Goal: Task Accomplishment & Management: Manage account settings

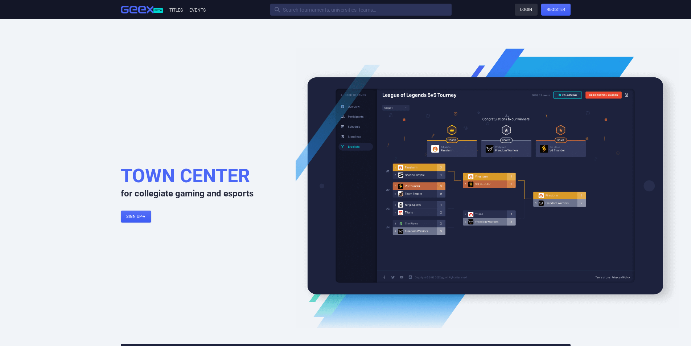
click at [523, 9] on link "Login" at bounding box center [526, 10] width 23 height 12
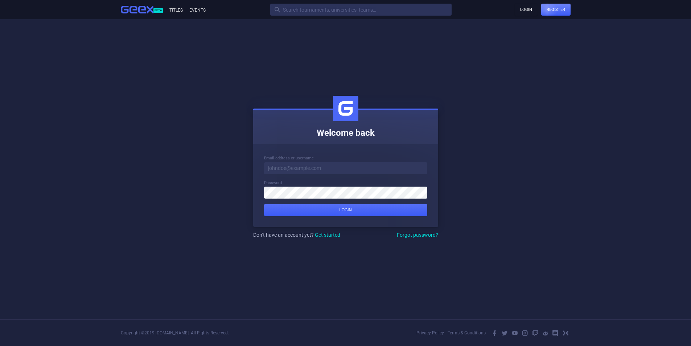
click at [551, 15] on div at bounding box center [556, 10] width 29 height 12
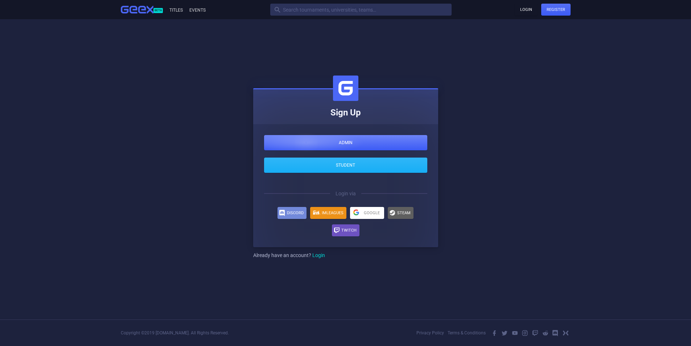
click at [306, 143] on div at bounding box center [345, 142] width 163 height 15
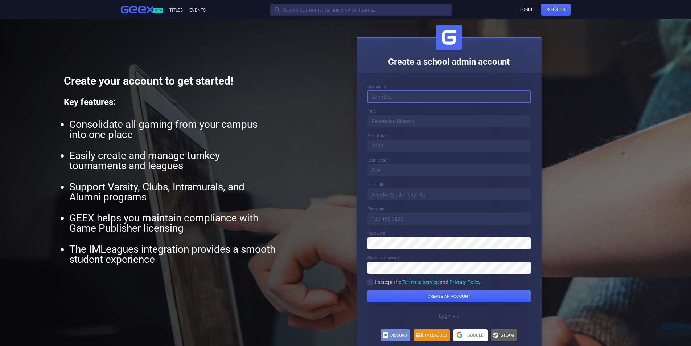
click at [413, 103] on input at bounding box center [449, 97] width 163 height 12
click at [387, 93] on input at bounding box center [449, 97] width 163 height 12
type input "DuranADMIN"
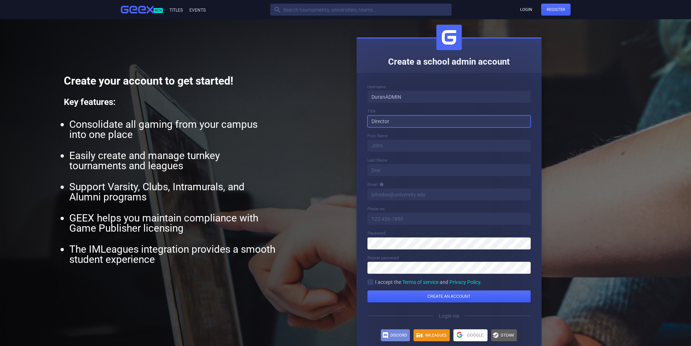
type input "Director"
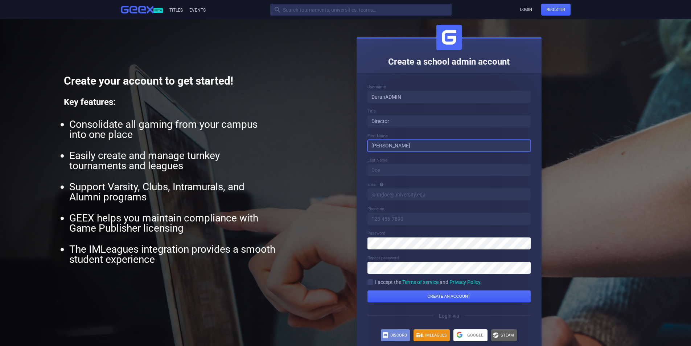
type input "Duran"
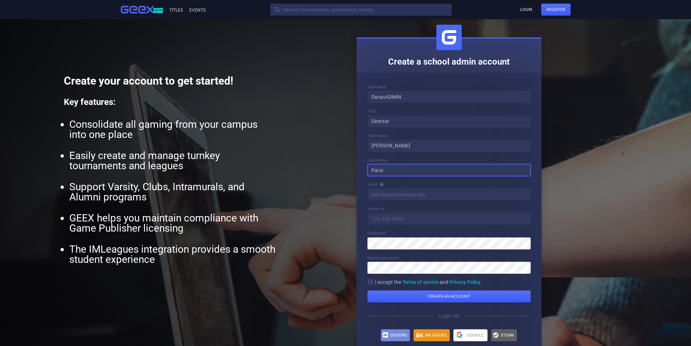
type input "Parsi"
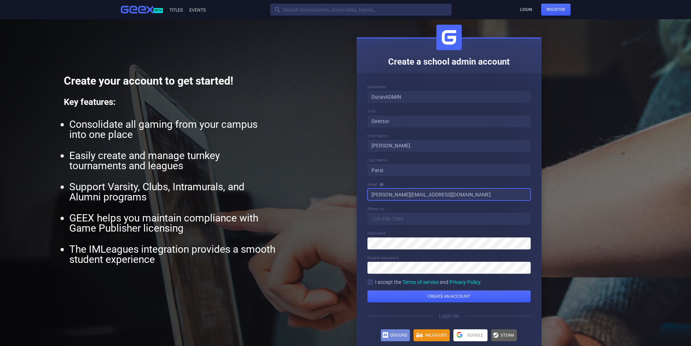
type input "duran@openlfx.gg"
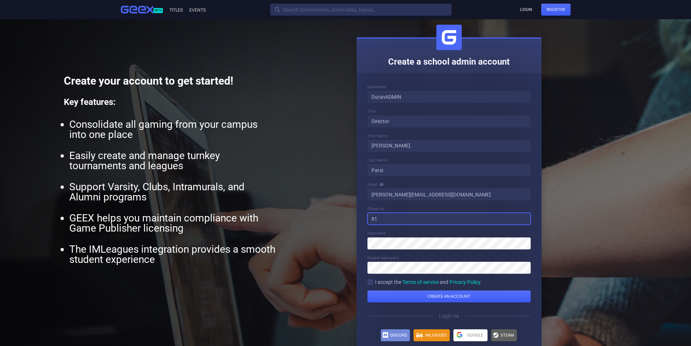
type input "8"
click at [372, 282] on div "" at bounding box center [371, 282] width 6 height 6
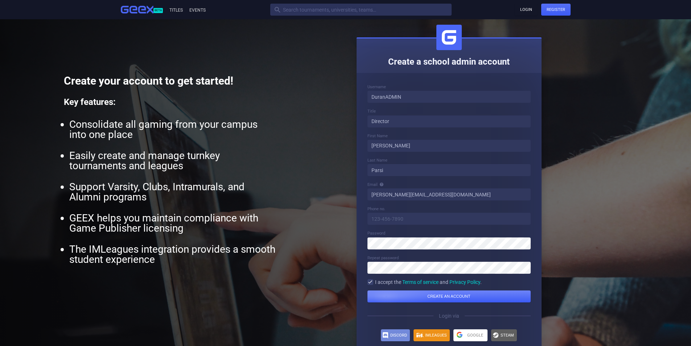
click at [387, 292] on div "submit" at bounding box center [449, 296] width 163 height 12
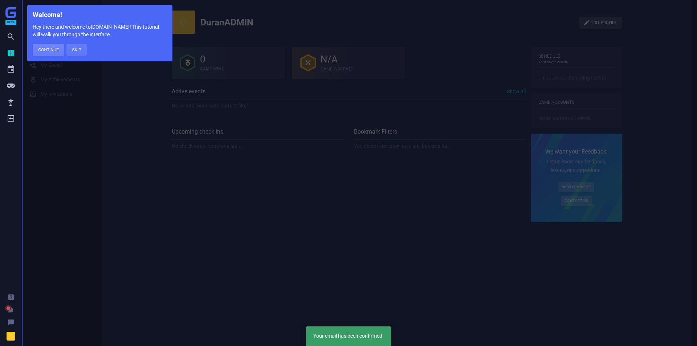
click at [41, 51] on button "Continue" at bounding box center [49, 50] width 32 height 12
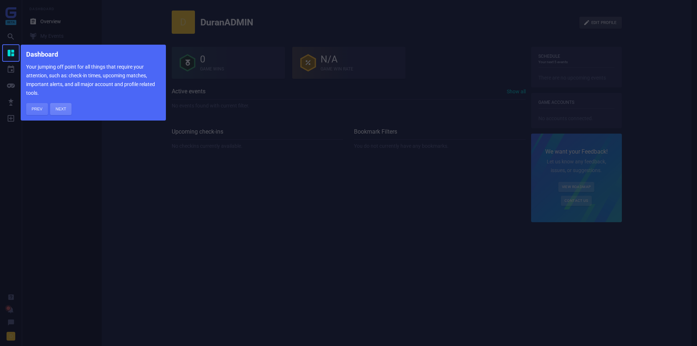
click at [61, 109] on button "Next" at bounding box center [60, 109] width 21 height 12
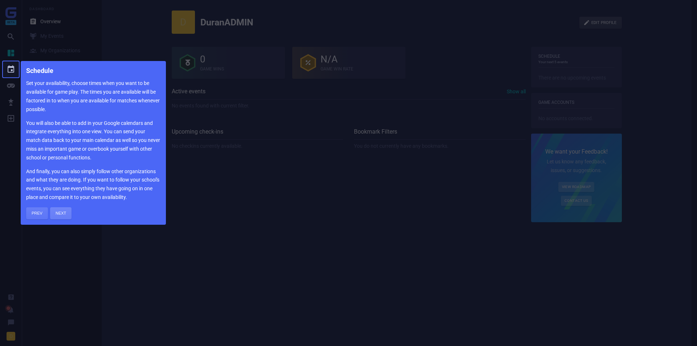
click at [64, 216] on button "Next" at bounding box center [60, 213] width 21 height 12
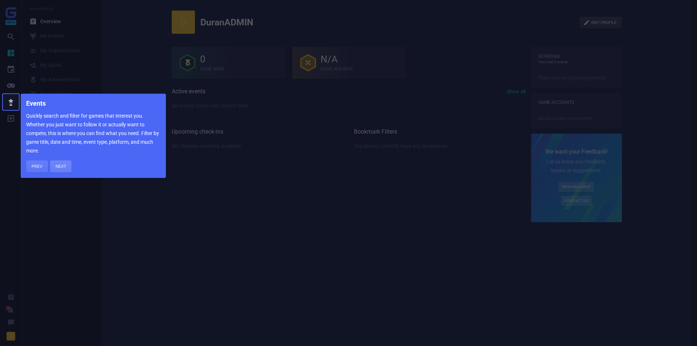
click at [64, 168] on button "Next" at bounding box center [60, 166] width 21 height 12
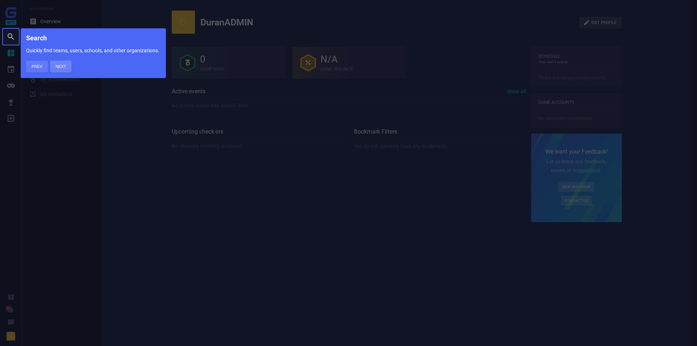
click at [54, 64] on button "Next" at bounding box center [60, 67] width 21 height 12
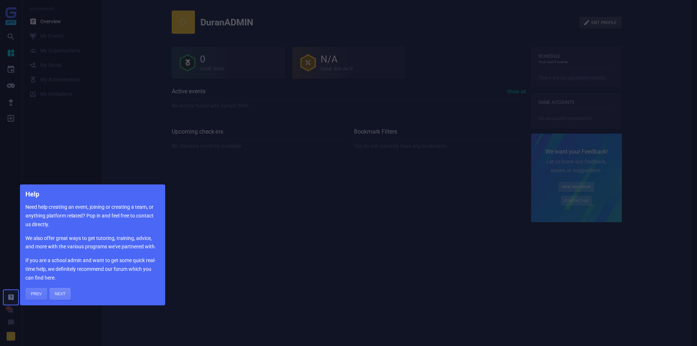
click at [64, 291] on button "Next" at bounding box center [59, 294] width 21 height 12
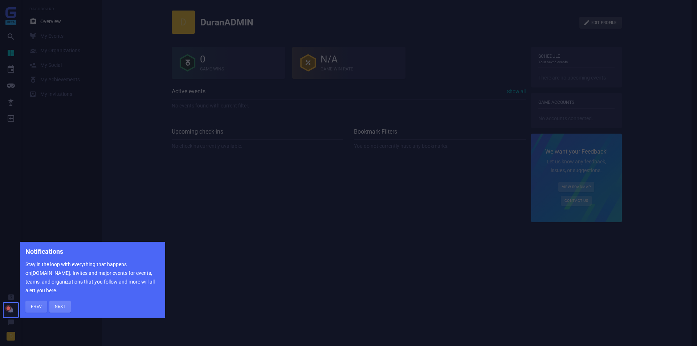
click at [65, 306] on button "Next" at bounding box center [59, 307] width 21 height 12
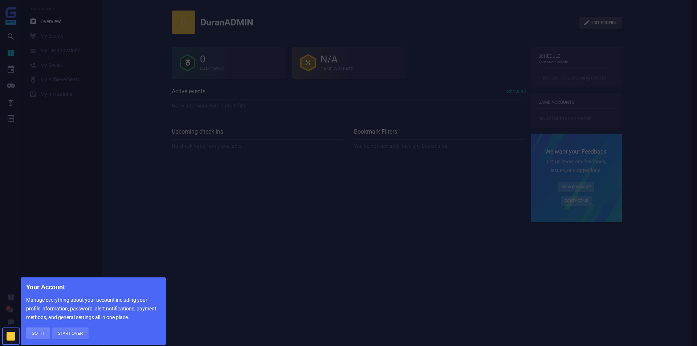
click at [35, 334] on button "Got it" at bounding box center [38, 333] width 24 height 12
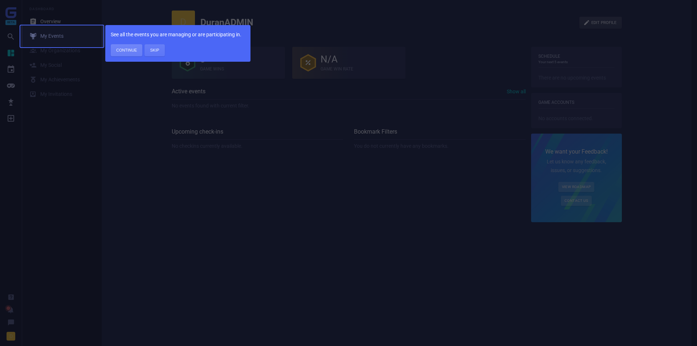
click at [131, 52] on button "Continue" at bounding box center [127, 50] width 32 height 12
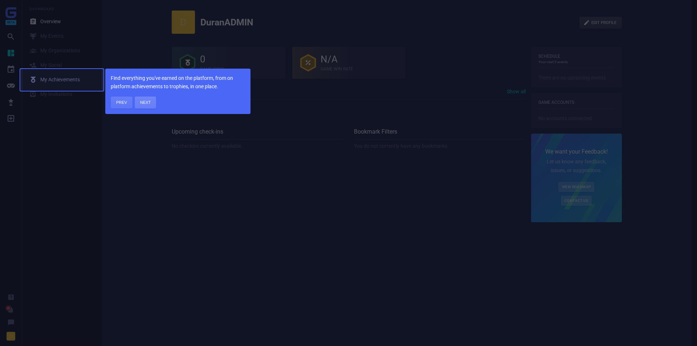
click at [151, 99] on button "Next" at bounding box center [145, 103] width 21 height 12
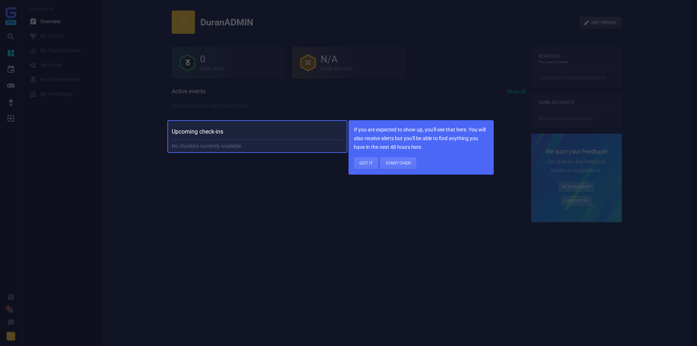
click at [364, 165] on button "Got it" at bounding box center [366, 163] width 24 height 12
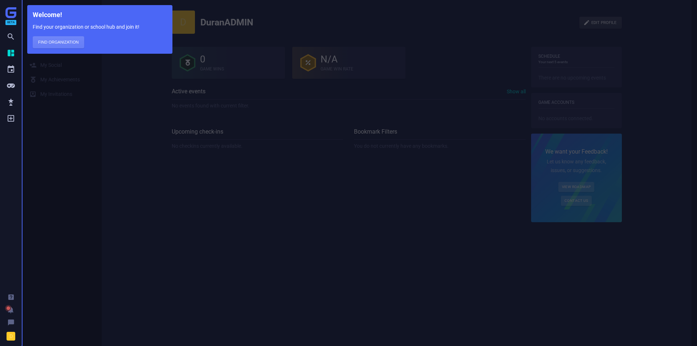
click at [53, 43] on button "Find Organization" at bounding box center [59, 42] width 52 height 12
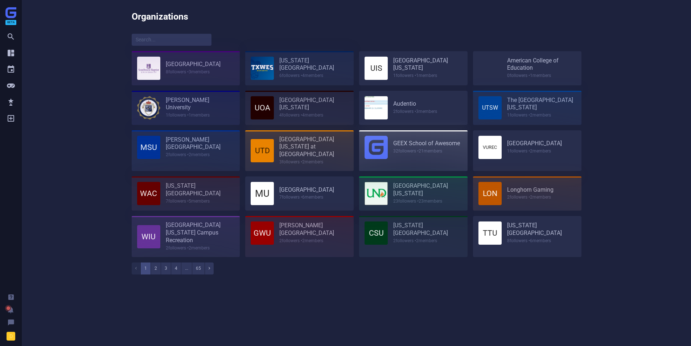
click at [10, 14] on img at bounding box center [10, 12] width 11 height 11
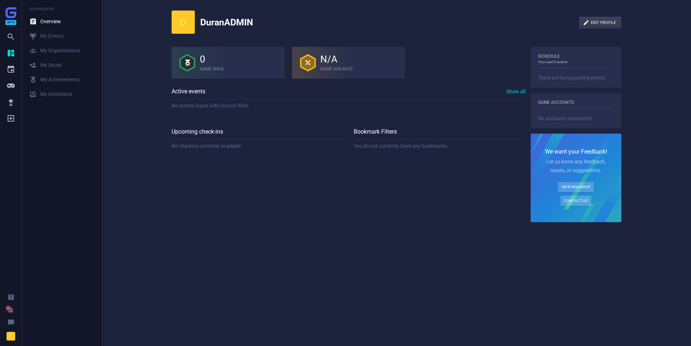
click at [124, 115] on div "D DuranADMIN  Edit profile  閭 0 Game Wins  N/A Game Win Rate Active events S…" at bounding box center [397, 114] width 590 height 228
click at [48, 75] on link "閭 My Achievements" at bounding box center [62, 80] width 76 height 15
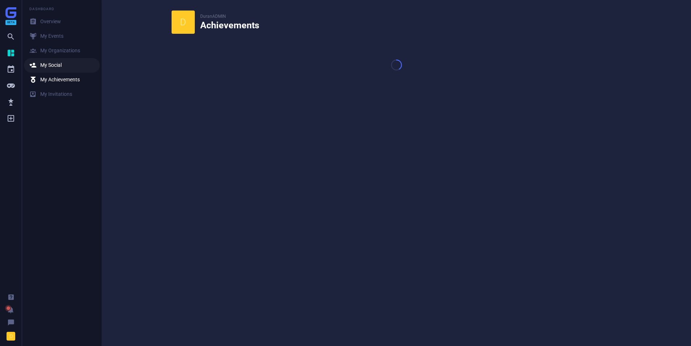
click at [46, 64] on div " My Social" at bounding box center [45, 65] width 32 height 7
click at [49, 52] on div " My Organizations" at bounding box center [54, 50] width 51 height 7
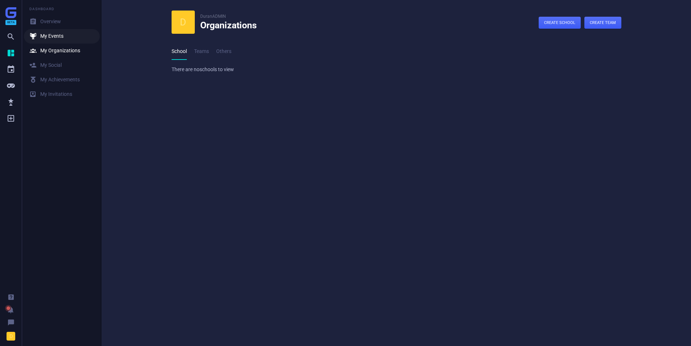
click at [49, 37] on div " My Events" at bounding box center [46, 36] width 34 height 7
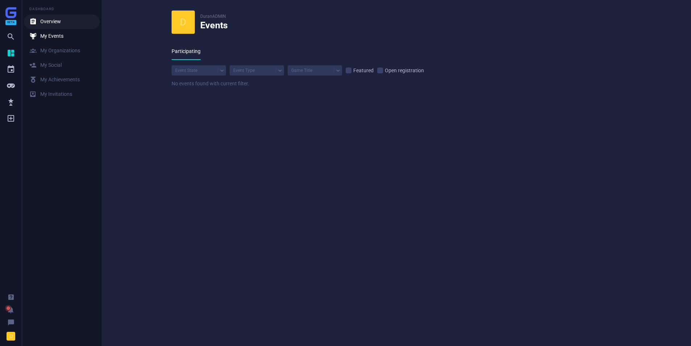
click at [42, 21] on div " Overview" at bounding box center [45, 21] width 32 height 7
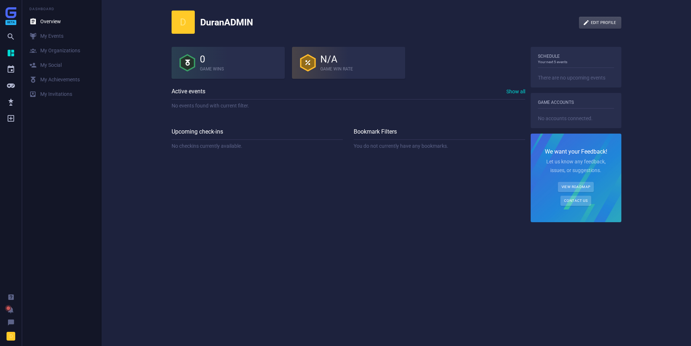
click at [611, 20] on link " Edit profile" at bounding box center [600, 23] width 42 height 12
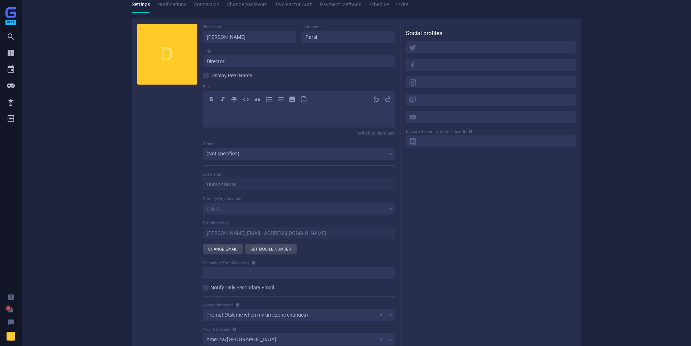
scroll to position [91, 0]
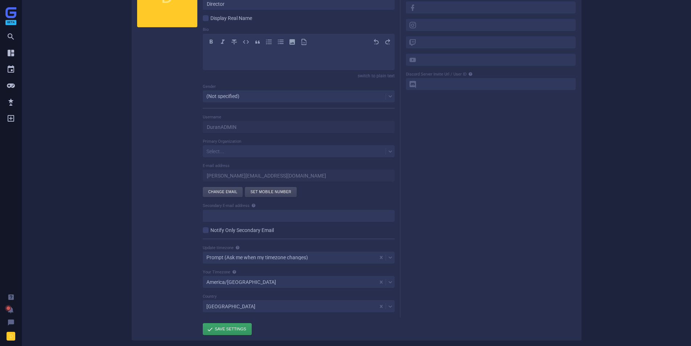
click at [630, 264] on div "My account Logout  Settings Notifications Connection Change password Two Facto…" at bounding box center [357, 125] width 670 height 432
